Goal: Navigation & Orientation: Go to known website

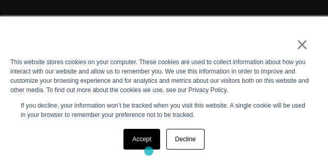
click at [136, 149] on div "Accept Decline" at bounding box center [163, 139] width 87 height 27
drag, startPoint x: 141, startPoint y: 141, endPoint x: 166, endPoint y: 132, distance: 26.3
click at [141, 141] on link "Accept" at bounding box center [142, 139] width 37 height 21
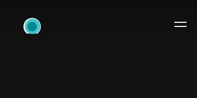
click at [33, 26] on icon ".st0{display:none;} .st1{display:inline;} .st2{font-family:'HelveticaNeue-Mediu…" at bounding box center [39, 28] width 66 height 27
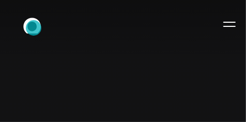
click at [34, 28] on icon ".st0{display:none;} .st1{display:inline;} .st2{font-family:'HelveticaNeue-Mediu…" at bounding box center [39, 28] width 66 height 27
click at [32, 26] on icon ".st0{display:none;} .st1{display:inline;} .st2{font-family:'HelveticaNeue-Mediu…" at bounding box center [39, 28] width 66 height 27
